Goal: Information Seeking & Learning: Learn about a topic

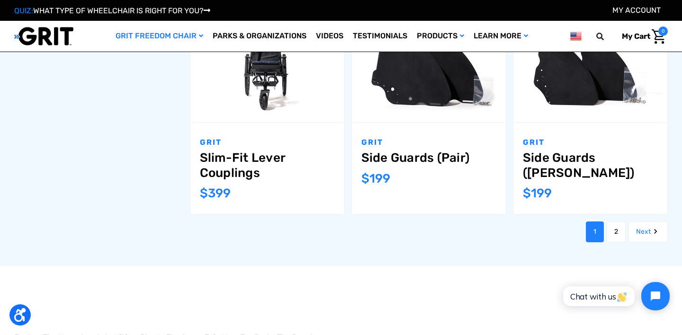
scroll to position [1169, 0]
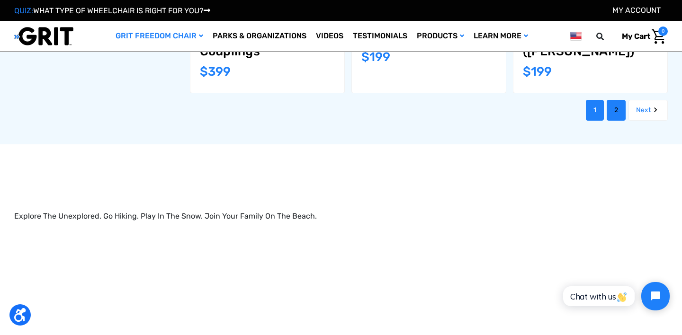
click at [611, 104] on link "2" at bounding box center [615, 110] width 19 height 21
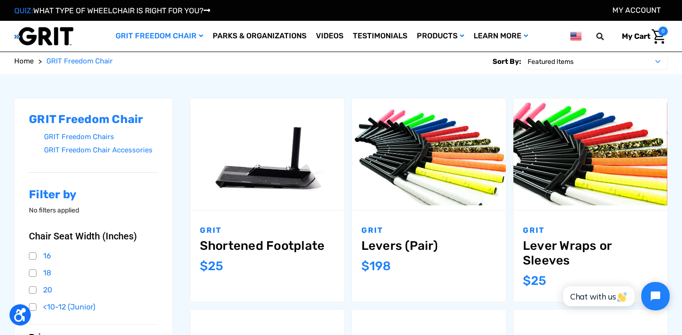
scroll to position [98, 0]
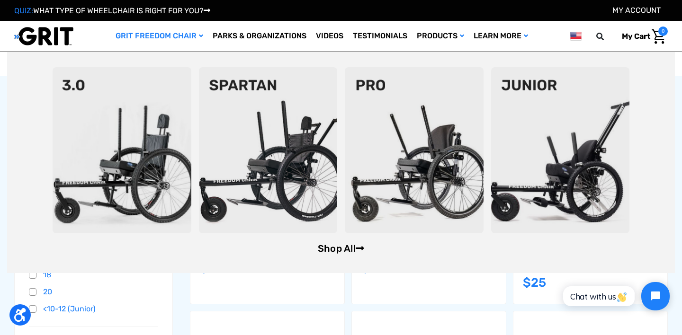
click at [337, 253] on link "Shop All" at bounding box center [341, 248] width 46 height 11
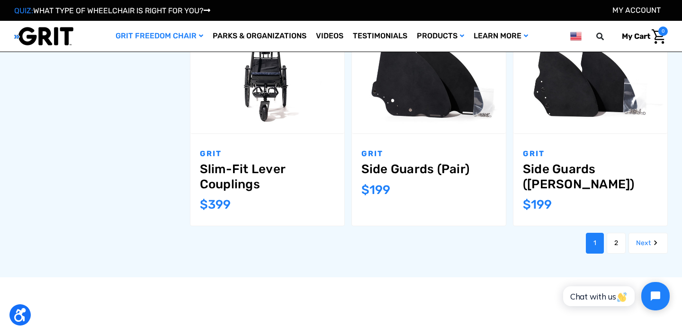
scroll to position [1036, 0]
click at [324, 32] on link "Videos" at bounding box center [329, 36] width 37 height 31
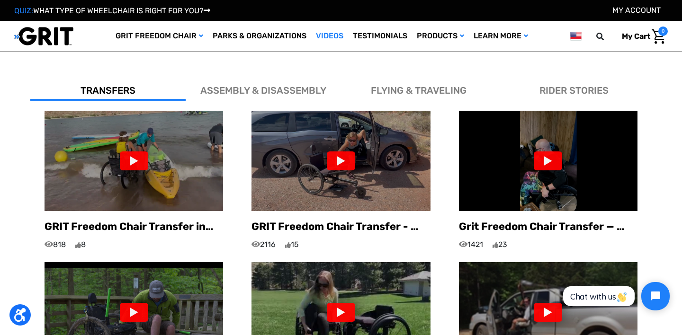
scroll to position [529, 0]
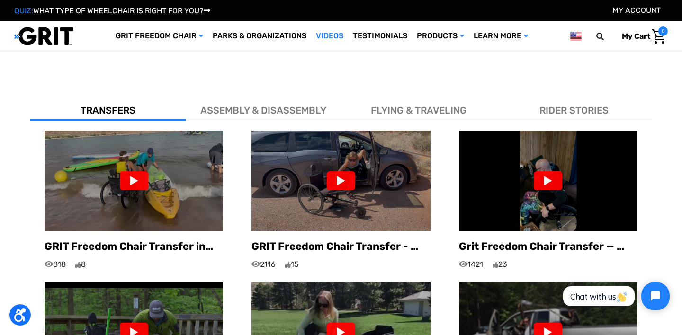
click at [408, 96] on div "FLYING & TRAVELING" at bounding box center [418, 109] width 155 height 26
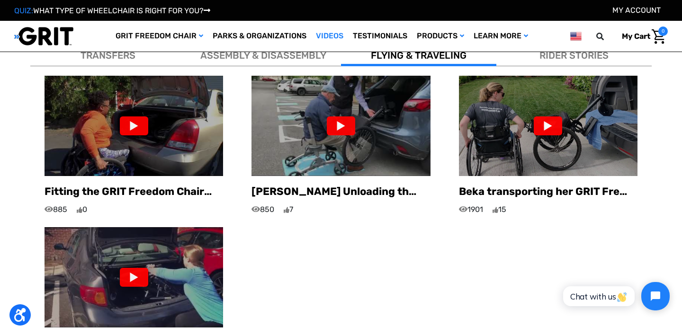
scroll to position [613, 0]
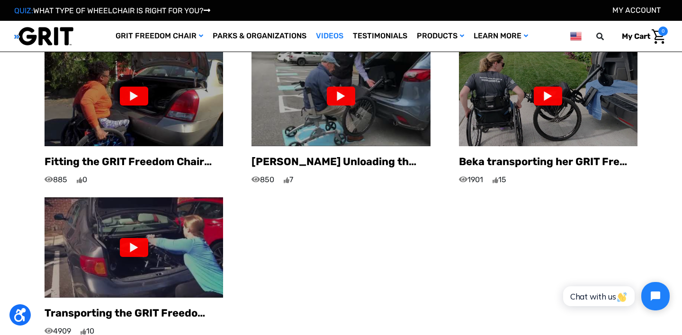
click at [190, 251] on img at bounding box center [133, 247] width 178 height 100
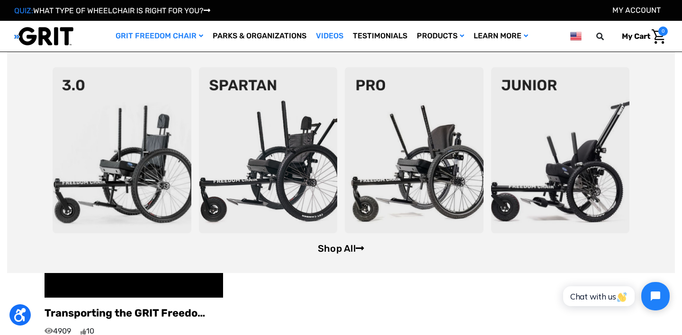
click at [352, 250] on link "Shop All" at bounding box center [341, 248] width 46 height 11
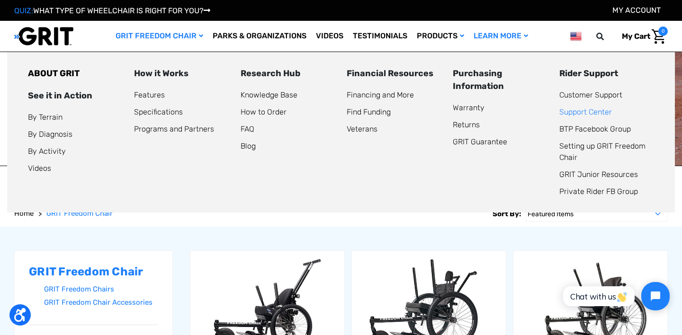
click at [567, 113] on link "Support Center" at bounding box center [585, 111] width 53 height 9
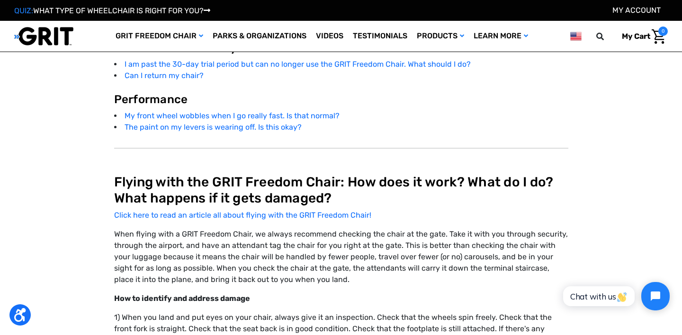
scroll to position [2165, 0]
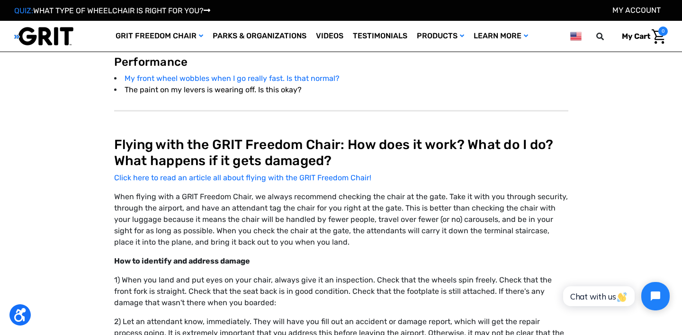
click at [282, 91] on link "The paint on my levers is wearing off. Is this okay?" at bounding box center [212, 89] width 177 height 9
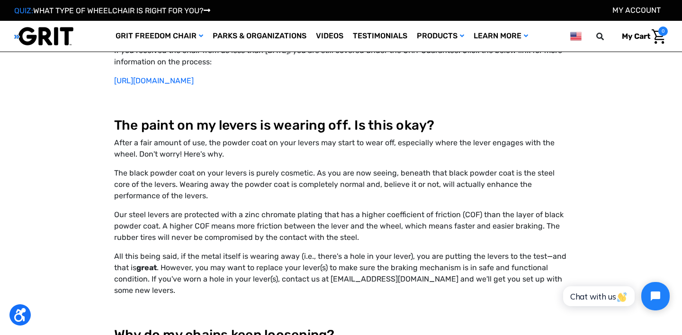
scroll to position [6199, 0]
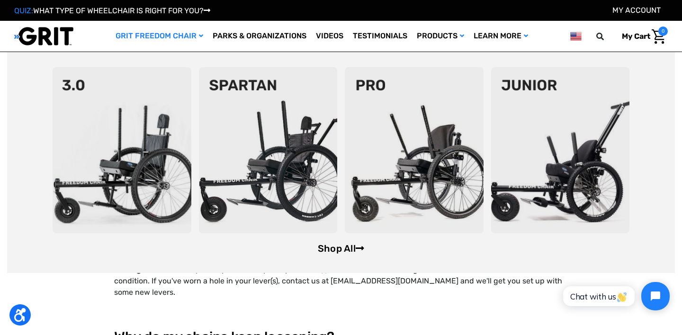
click at [341, 245] on link "Shop All" at bounding box center [341, 248] width 46 height 11
